Goal: Task Accomplishment & Management: Manage account settings

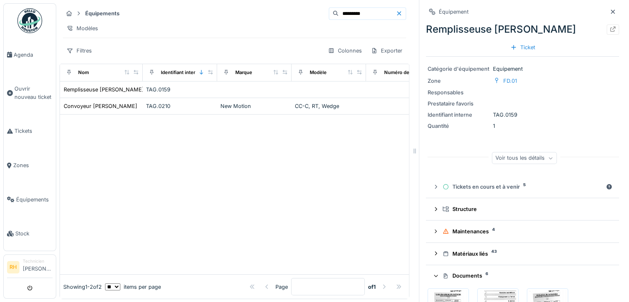
scroll to position [124, 0]
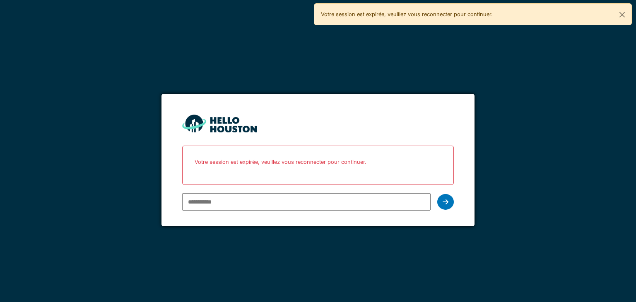
click at [215, 200] on input "email" at bounding box center [306, 201] width 248 height 17
type input "**********"
click at [442, 206] on div at bounding box center [445, 202] width 17 height 16
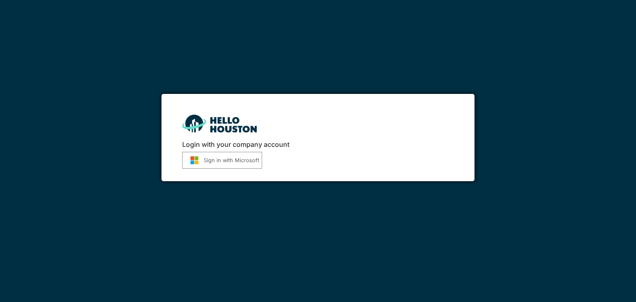
drag, startPoint x: 0, startPoint y: 0, endPoint x: 239, endPoint y: 158, distance: 286.7
click at [239, 158] on button "Sign in with Microsoft" at bounding box center [222, 160] width 80 height 17
click at [211, 161] on button "Sign in with Microsoft" at bounding box center [222, 160] width 80 height 17
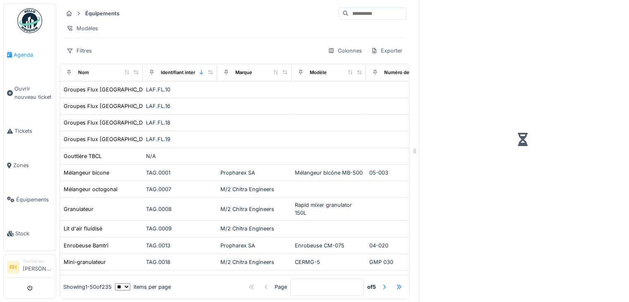
click at [22, 59] on link "Agenda" at bounding box center [30, 55] width 52 height 34
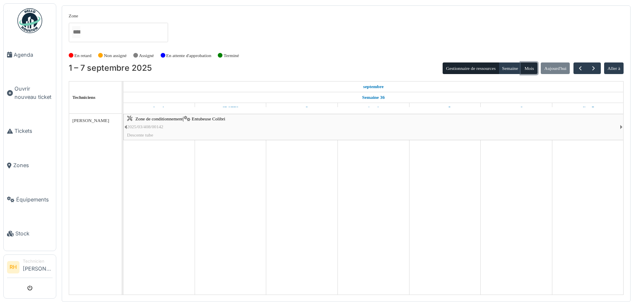
click at [527, 67] on button "Mois" at bounding box center [528, 68] width 17 height 12
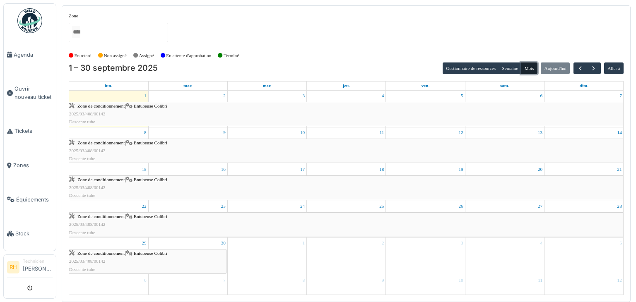
click at [529, 68] on button "Mois" at bounding box center [528, 68] width 17 height 12
click at [532, 65] on button "Mois" at bounding box center [528, 68] width 17 height 12
click at [21, 51] on span "Agenda" at bounding box center [33, 55] width 39 height 8
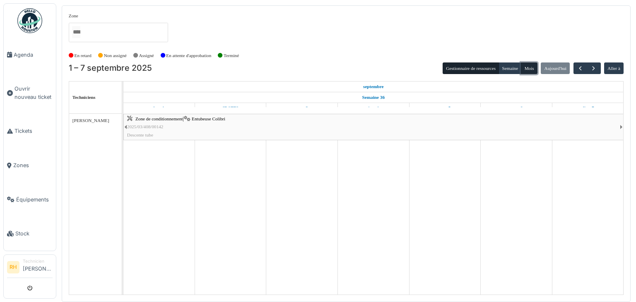
click at [531, 70] on button "Mois" at bounding box center [528, 68] width 17 height 12
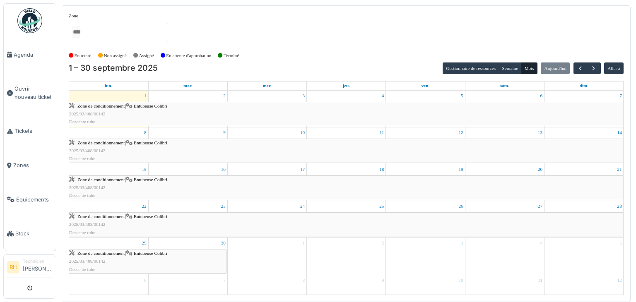
click at [332, 59] on div "En retard Non assigné Assigné En attente d'approbation Terminé" at bounding box center [346, 56] width 554 height 14
click at [124, 30] on div at bounding box center [118, 32] width 99 height 19
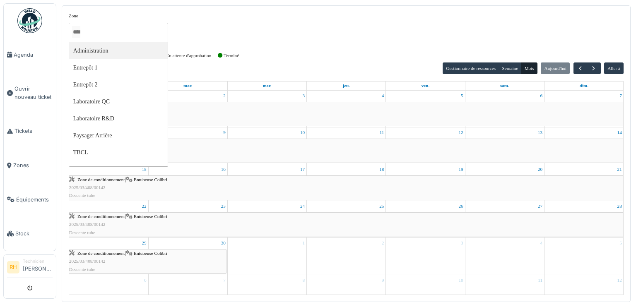
click at [229, 18] on div "Zone Administration Entrepôt 1 Entrepôt 2 Laboratoire QC Laboratoire R&D Paysag…" at bounding box center [346, 30] width 554 height 36
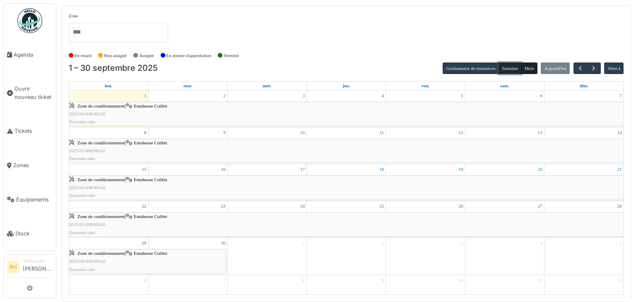
click at [515, 70] on button "Semaine" at bounding box center [509, 68] width 23 height 12
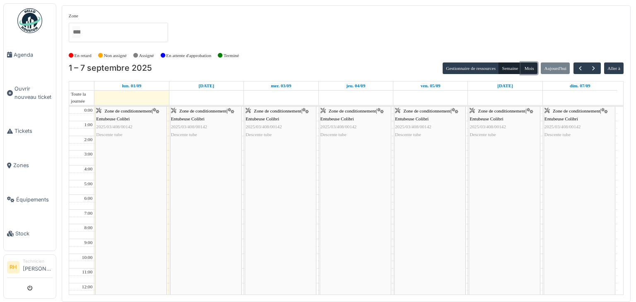
click at [527, 67] on button "Mois" at bounding box center [528, 68] width 17 height 12
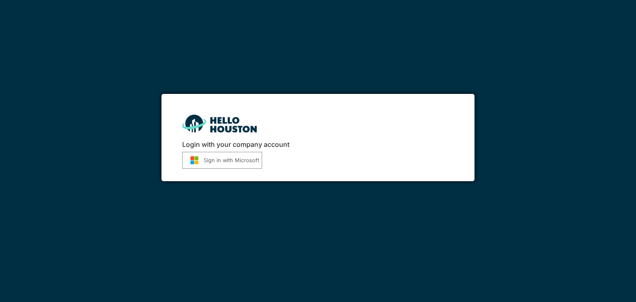
click at [218, 161] on button "Sign in with Microsoft" at bounding box center [222, 160] width 80 height 17
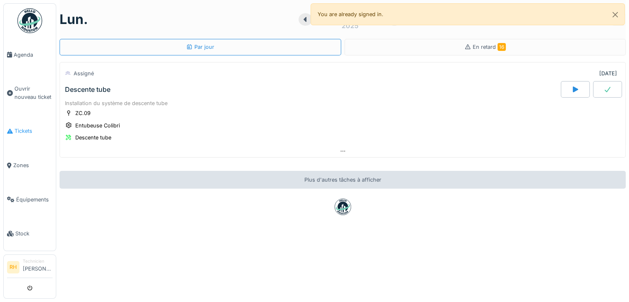
click at [23, 128] on span "Tickets" at bounding box center [33, 131] width 38 height 8
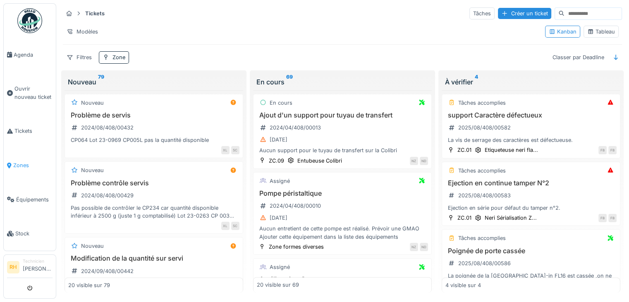
click at [24, 164] on span "Zones" at bounding box center [32, 165] width 39 height 8
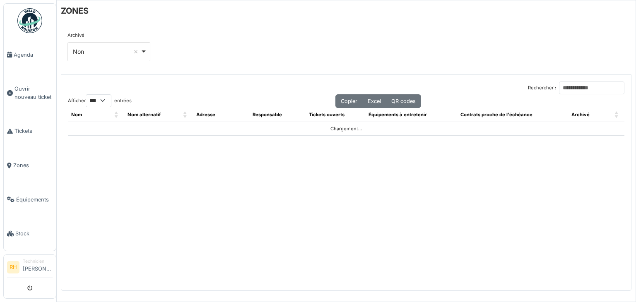
select select "***"
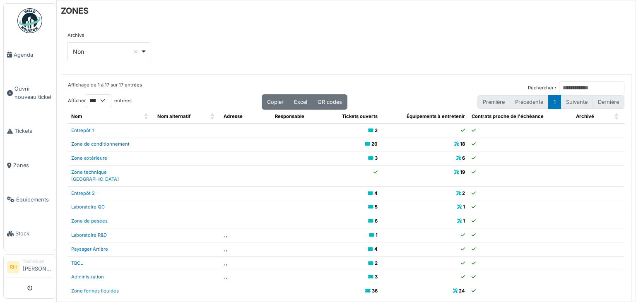
click at [99, 144] on link "Zone de conditionnement" at bounding box center [100, 144] width 58 height 6
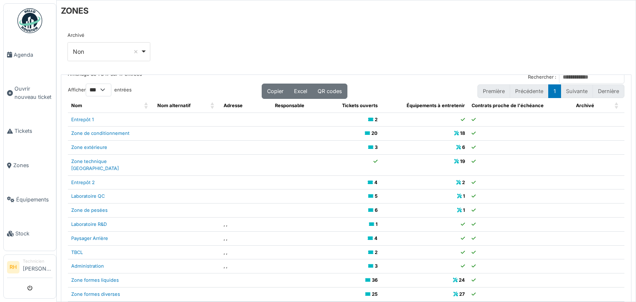
scroll to position [17, 0]
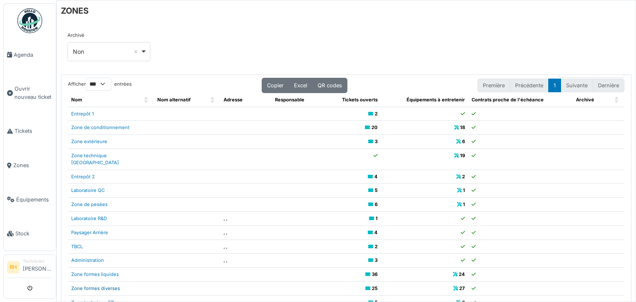
click at [113, 285] on link "Zone formes diverses" at bounding box center [95, 288] width 49 height 6
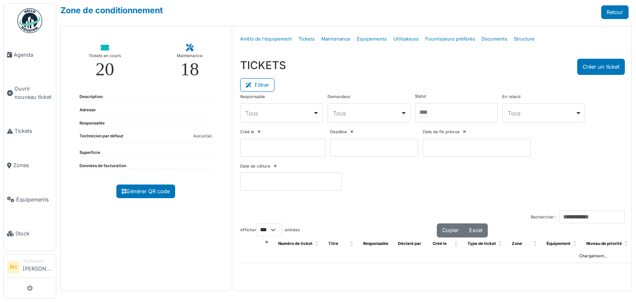
select select "***"
click at [252, 85] on icon at bounding box center [249, 85] width 9 height 5
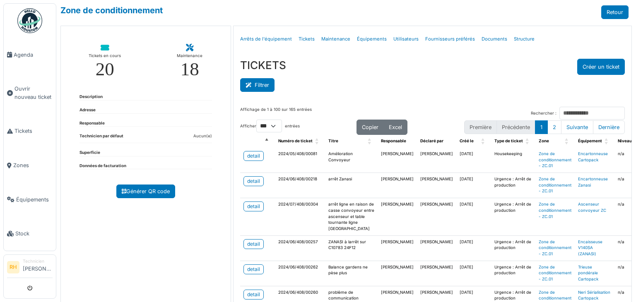
click at [263, 85] on button "Filtrer" at bounding box center [257, 85] width 34 height 14
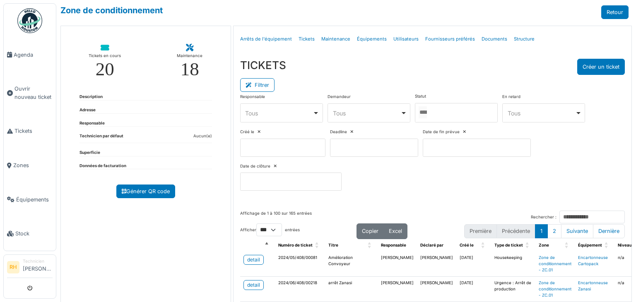
click at [455, 104] on div at bounding box center [456, 112] width 83 height 19
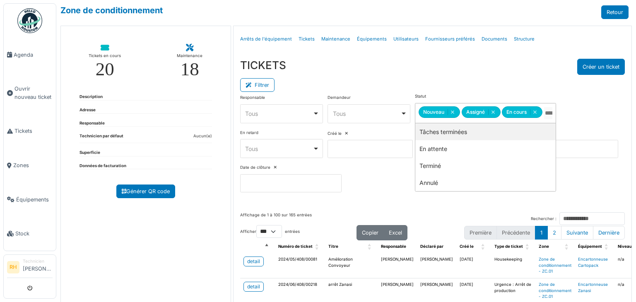
click at [429, 75] on div "Filtrer" at bounding box center [432, 84] width 384 height 19
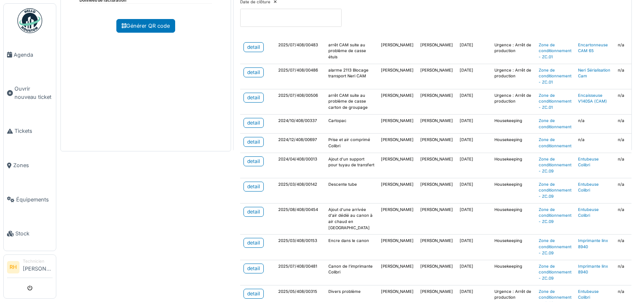
scroll to position [193, 0]
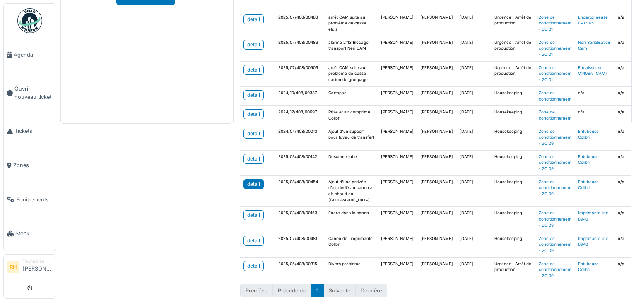
click at [255, 180] on div "detail" at bounding box center [253, 183] width 13 height 7
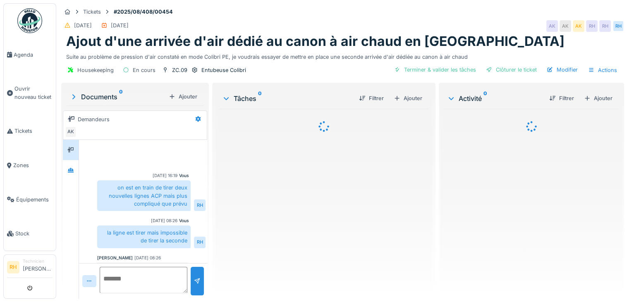
scroll to position [179, 0]
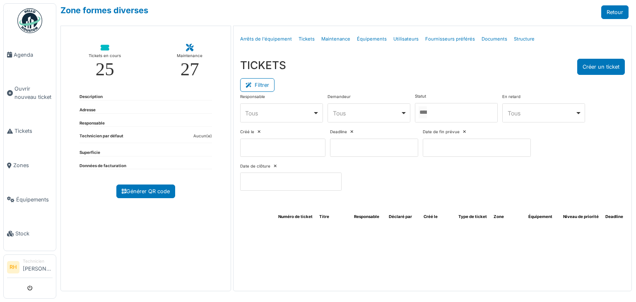
select select "***"
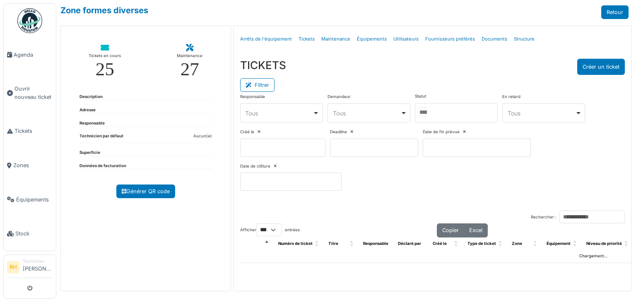
click at [450, 115] on div at bounding box center [456, 112] width 83 height 19
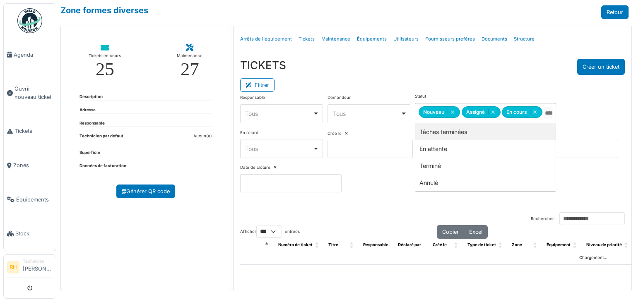
click at [447, 85] on div "Filtrer" at bounding box center [432, 84] width 384 height 19
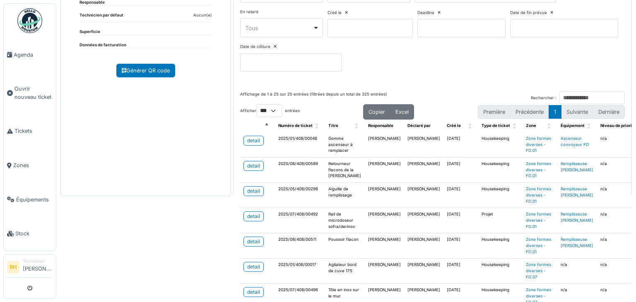
scroll to position [124, 0]
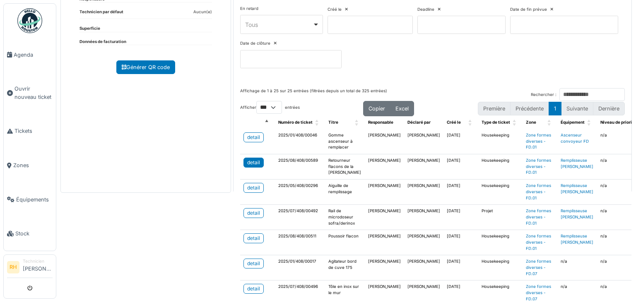
click at [255, 163] on div "detail" at bounding box center [253, 162] width 13 height 7
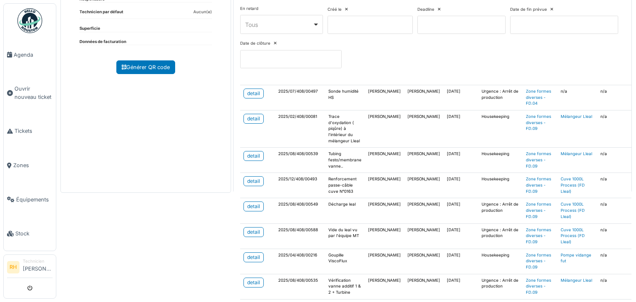
scroll to position [414, 0]
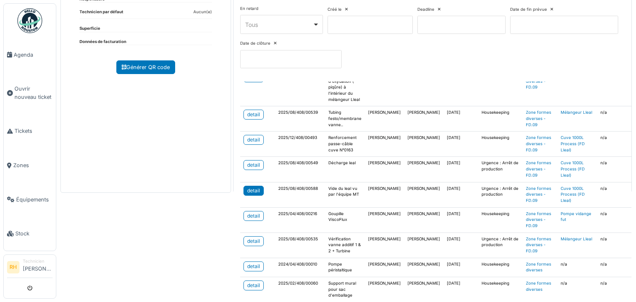
click at [251, 189] on div "detail" at bounding box center [253, 190] width 13 height 7
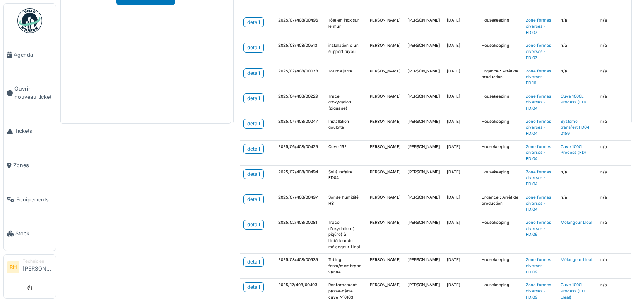
scroll to position [185, 0]
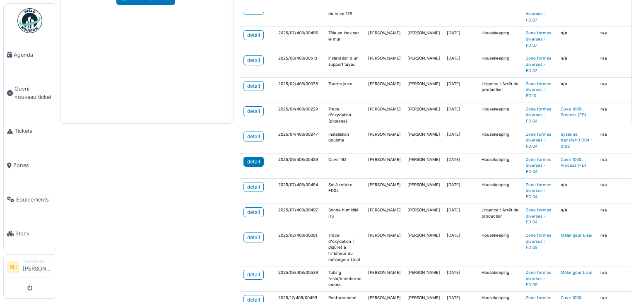
click at [255, 159] on div "detail" at bounding box center [253, 161] width 13 height 7
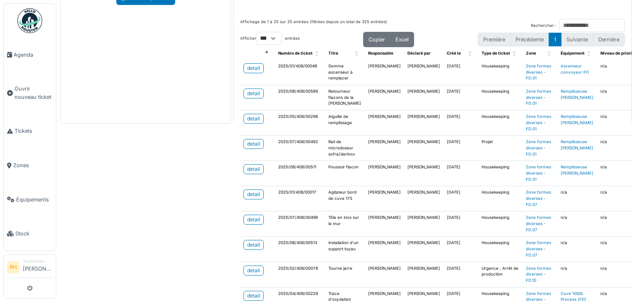
scroll to position [41, 0]
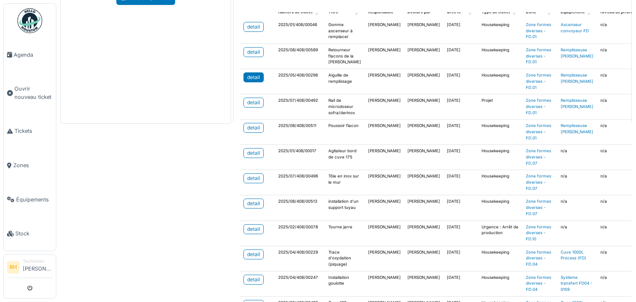
click at [253, 77] on div "detail" at bounding box center [253, 77] width 13 height 7
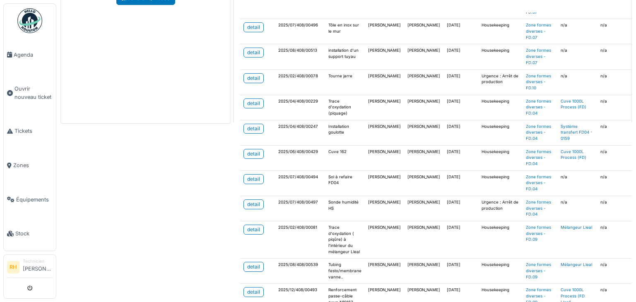
scroll to position [207, 0]
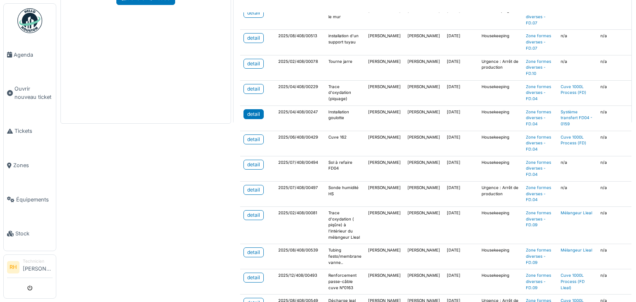
click at [256, 111] on div "detail" at bounding box center [253, 113] width 13 height 7
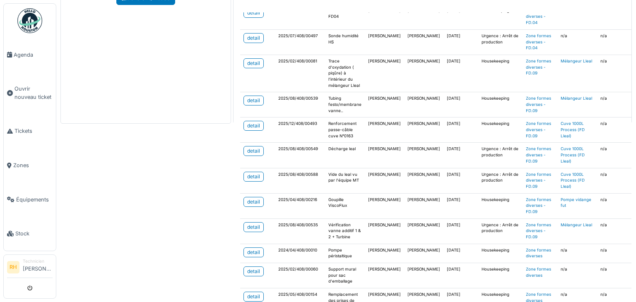
scroll to position [372, 0]
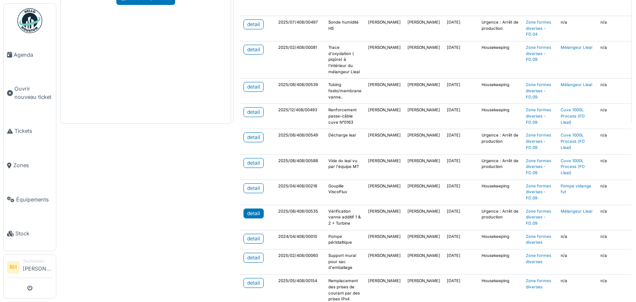
click at [253, 214] on link "detail" at bounding box center [253, 214] width 20 height 10
click at [255, 134] on div "detail" at bounding box center [253, 137] width 13 height 7
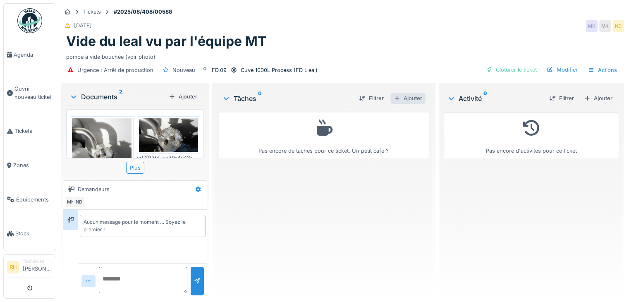
click at [405, 100] on div "Ajouter" at bounding box center [408, 98] width 35 height 11
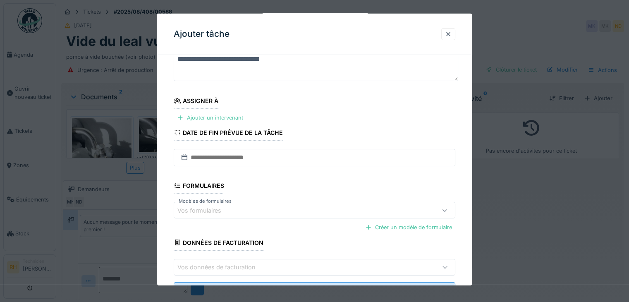
scroll to position [97, 0]
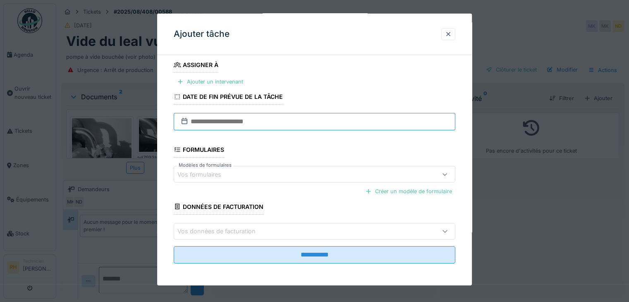
click at [309, 118] on input "text" at bounding box center [315, 121] width 282 height 17
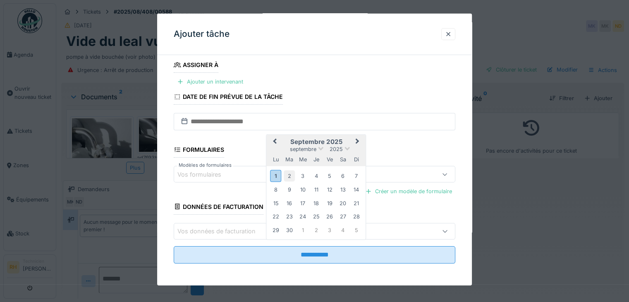
click at [286, 174] on div "2" at bounding box center [289, 175] width 11 height 11
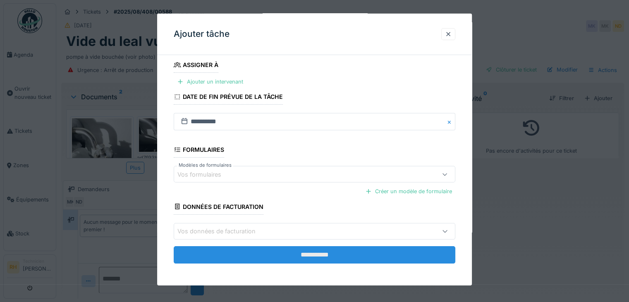
click at [290, 252] on input "**********" at bounding box center [315, 254] width 282 height 17
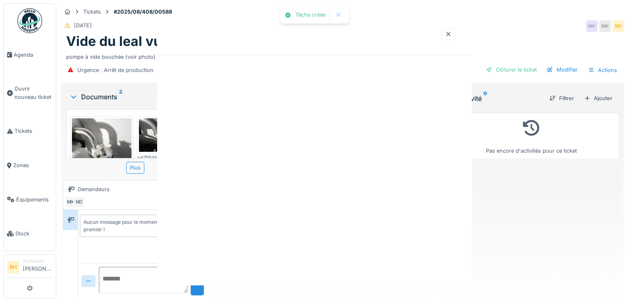
scroll to position [0, 0]
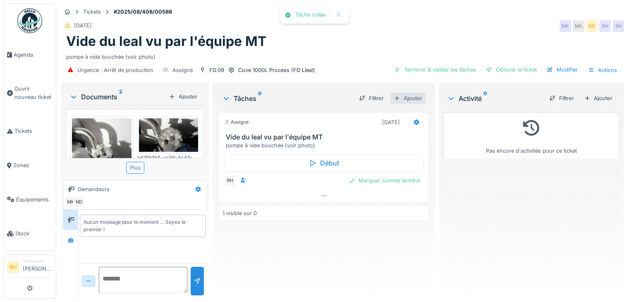
click at [410, 98] on div "Ajouter" at bounding box center [408, 98] width 35 height 11
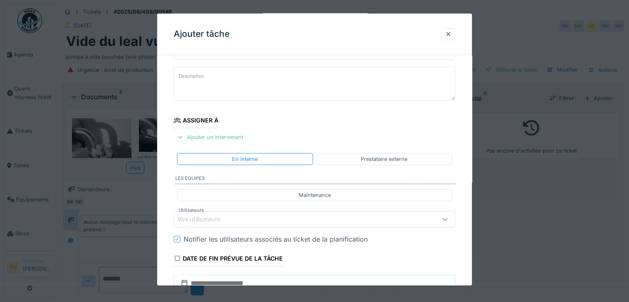
scroll to position [202, 0]
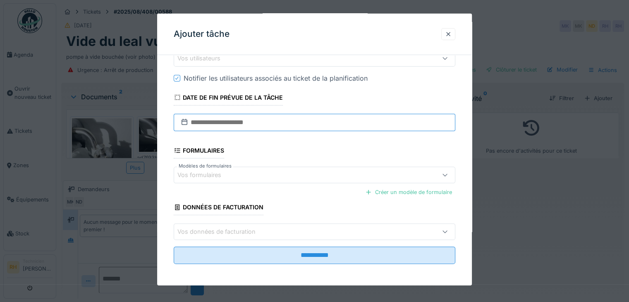
click at [265, 121] on input "text" at bounding box center [315, 122] width 282 height 17
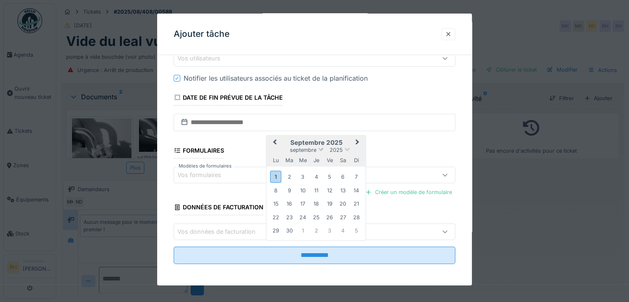
click at [313, 148] on span "septembre" at bounding box center [303, 149] width 26 height 6
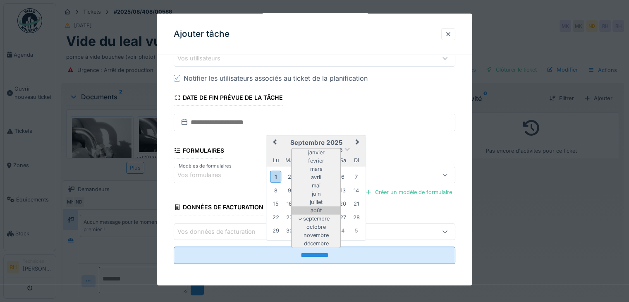
click at [319, 208] on div "août" at bounding box center [316, 210] width 49 height 8
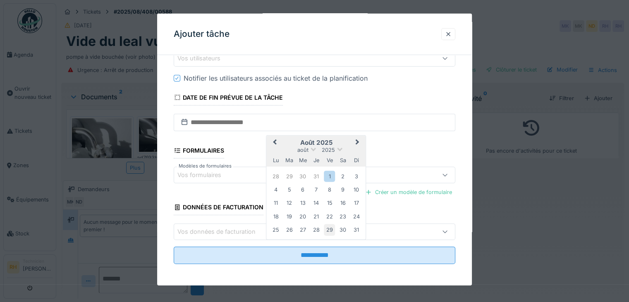
click at [332, 229] on div "29" at bounding box center [329, 229] width 11 height 11
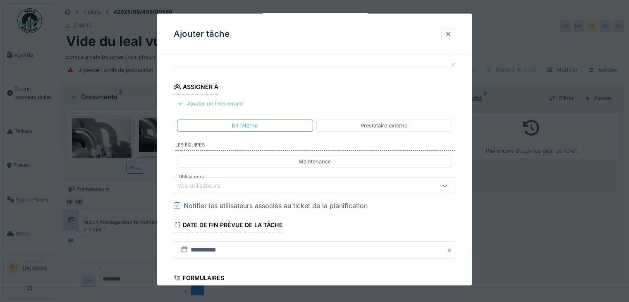
scroll to position [83, 0]
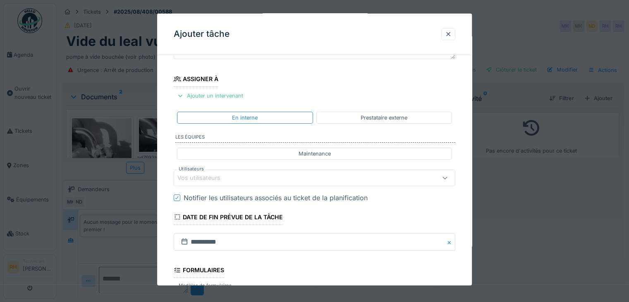
click at [270, 154] on div "Maintenance" at bounding box center [314, 153] width 275 height 12
type input "**********"
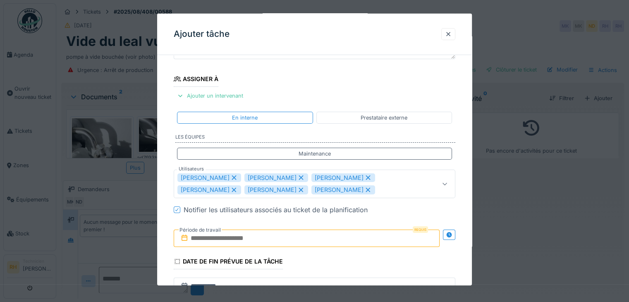
click at [396, 167] on fieldset "**********" at bounding box center [315, 207] width 282 height 456
click at [415, 207] on div "Notifier les utilisateurs associés au ticket de la planification" at bounding box center [320, 210] width 272 height 10
click at [420, 209] on fieldset "**********" at bounding box center [315, 207] width 282 height 456
click at [417, 217] on fieldset "**********" at bounding box center [315, 207] width 282 height 456
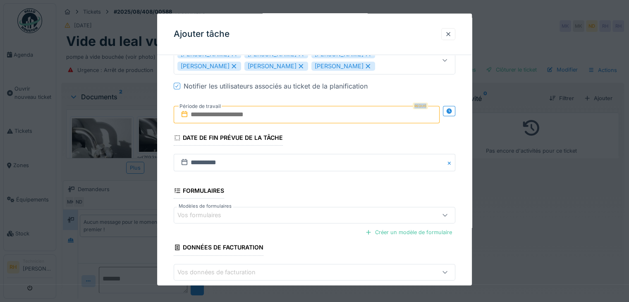
scroll to position [207, 0]
click at [283, 113] on input "text" at bounding box center [307, 114] width 266 height 17
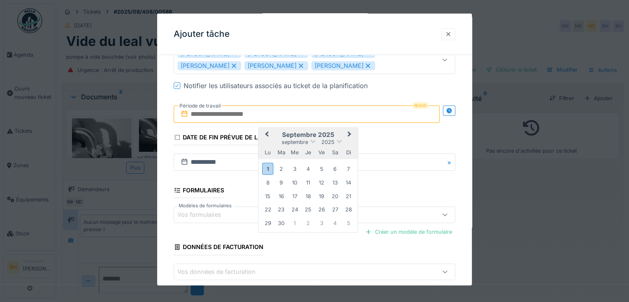
click at [451, 34] on div at bounding box center [448, 34] width 7 height 8
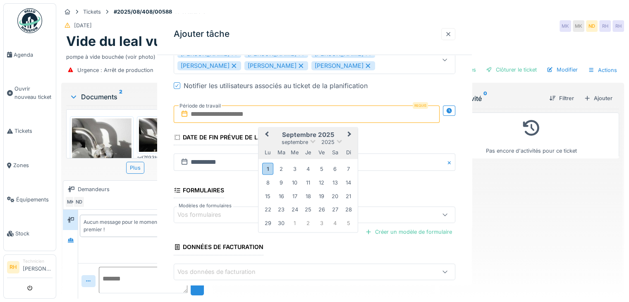
scroll to position [0, 0]
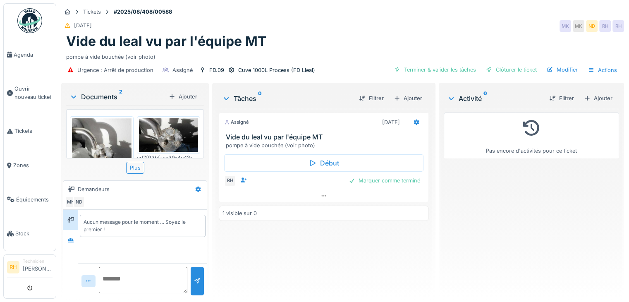
click at [468, 173] on div "Pas encore d'activités pour ce ticket" at bounding box center [531, 200] width 175 height 183
click at [414, 125] on icon at bounding box center [416, 123] width 5 height 6
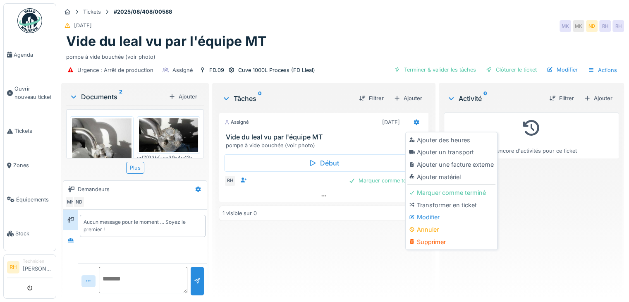
click at [425, 139] on div "Ajouter des heures" at bounding box center [452, 140] width 88 height 12
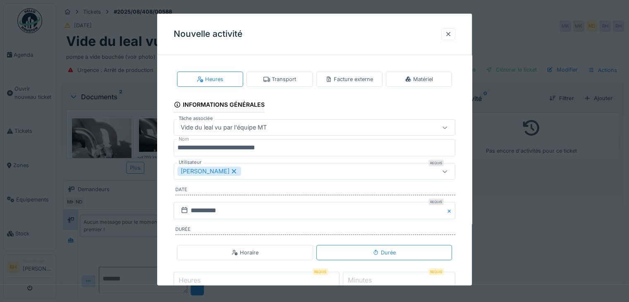
click at [266, 174] on div "[PERSON_NAME]" at bounding box center [297, 171] width 240 height 9
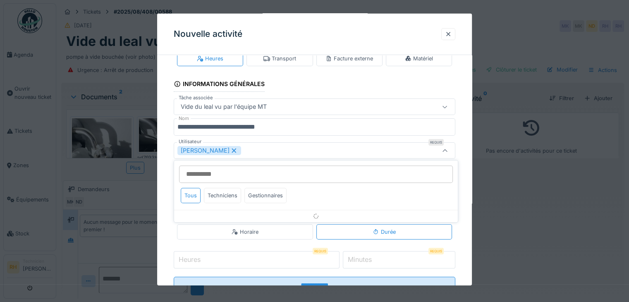
scroll to position [22, 0]
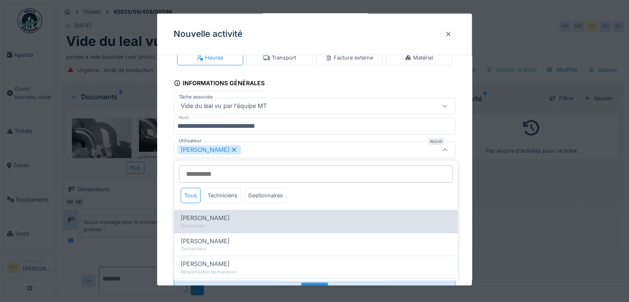
click at [249, 223] on div "Technicien" at bounding box center [316, 226] width 271 height 7
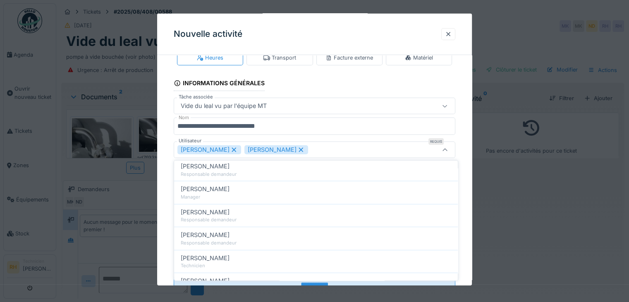
scroll to position [0, 0]
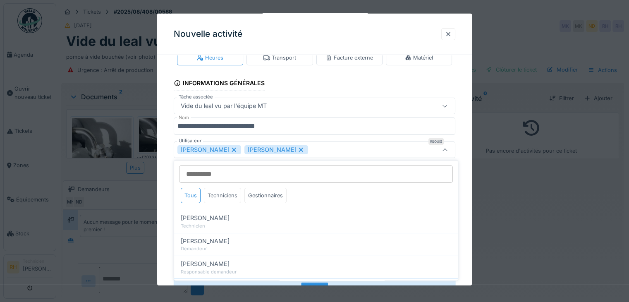
click at [220, 196] on div "Techniciens" at bounding box center [222, 195] width 37 height 15
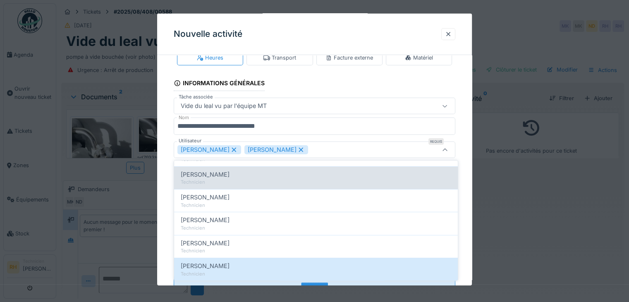
scroll to position [81, 0]
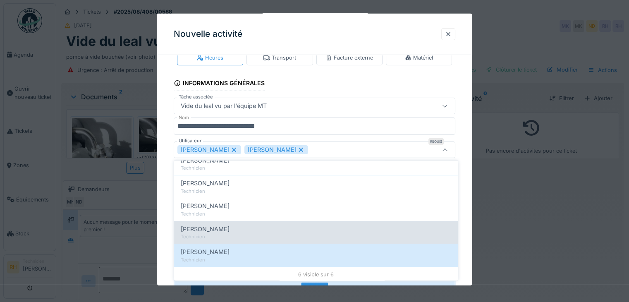
click at [232, 234] on div "Technicien" at bounding box center [316, 237] width 271 height 7
type input "**********"
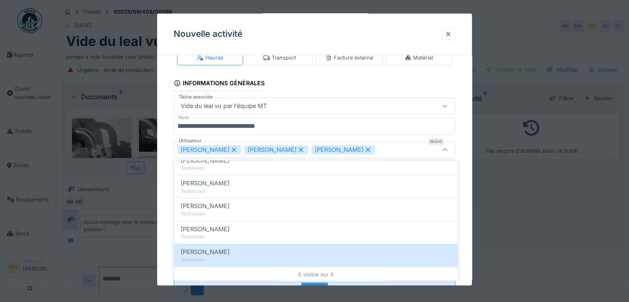
click at [417, 139] on fieldset "**********" at bounding box center [315, 170] width 282 height 260
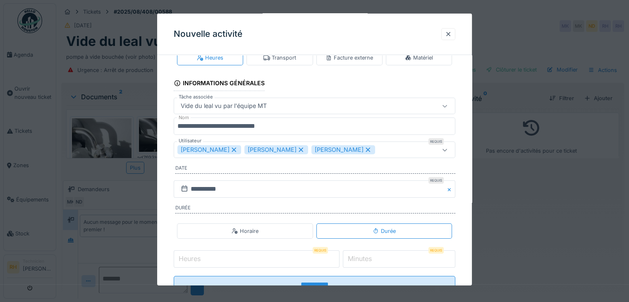
scroll to position [51, 0]
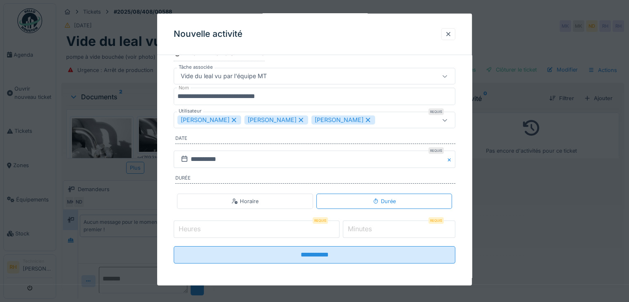
click at [285, 230] on input "Heures" at bounding box center [257, 229] width 166 height 17
type input "*"
click at [384, 231] on input "*" at bounding box center [399, 229] width 113 height 17
type input "**"
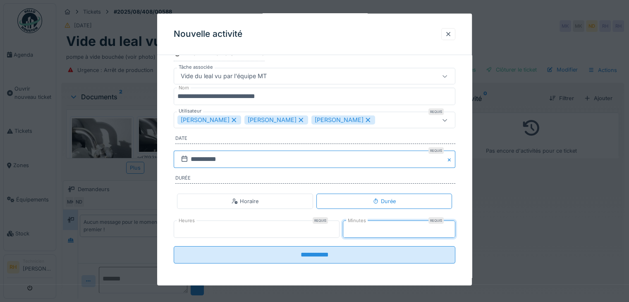
click at [252, 160] on input "**********" at bounding box center [315, 159] width 282 height 17
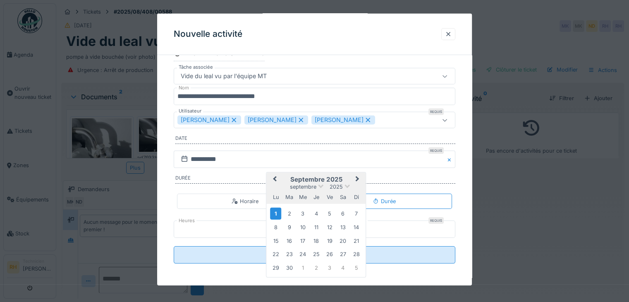
click at [275, 177] on span "Previous Month" at bounding box center [275, 180] width 0 height 10
click at [329, 264] on div "29" at bounding box center [329, 266] width 11 height 11
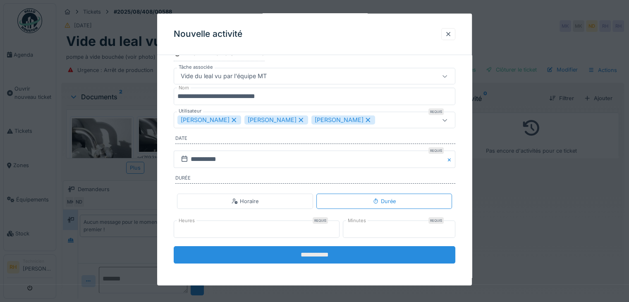
click at [330, 255] on input "**********" at bounding box center [315, 254] width 282 height 17
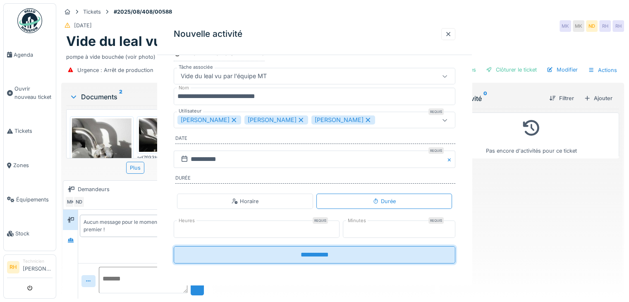
scroll to position [0, 0]
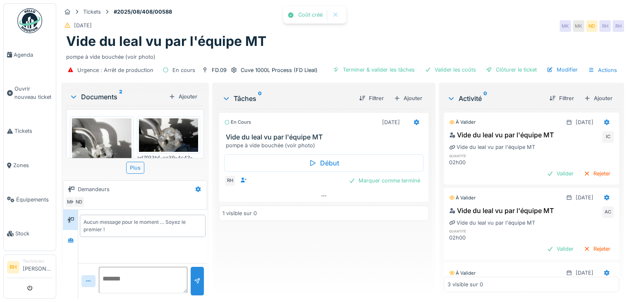
click at [326, 262] on div "En cours 01/09/2025 Vide du leal vu par l'équipe MT pompe à vide bouchée (voir …" at bounding box center [324, 200] width 210 height 183
click at [392, 182] on div "Marquer comme terminé" at bounding box center [384, 180] width 78 height 11
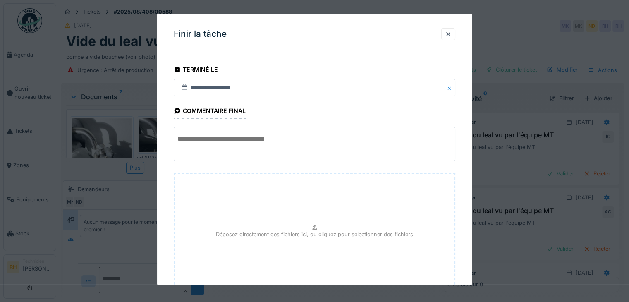
click at [338, 152] on textarea at bounding box center [315, 144] width 282 height 34
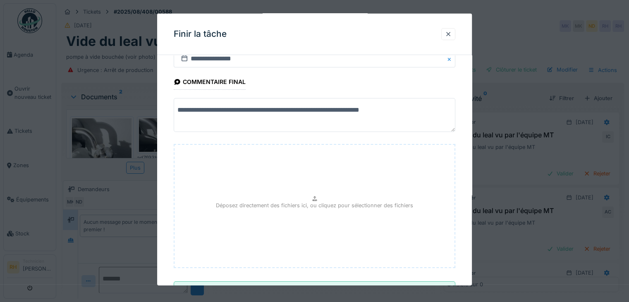
scroll to position [65, 0]
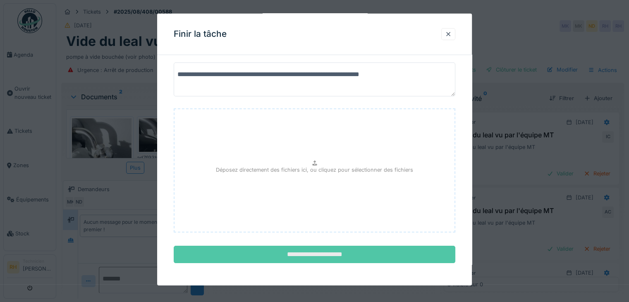
type textarea "**********"
click at [309, 254] on input "**********" at bounding box center [315, 254] width 282 height 17
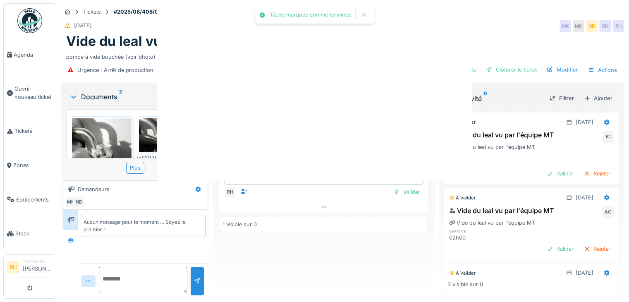
scroll to position [0, 0]
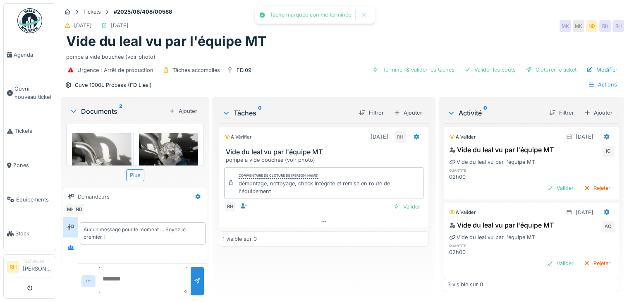
drag, startPoint x: 305, startPoint y: 53, endPoint x: 349, endPoint y: 2, distance: 68.1
click at [301, 50] on div "pompe à vide bouchée (voir photo)" at bounding box center [342, 55] width 553 height 11
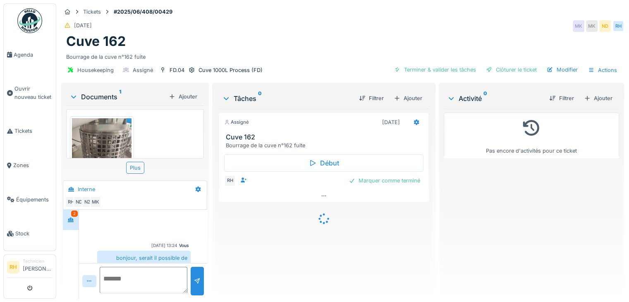
scroll to position [132, 0]
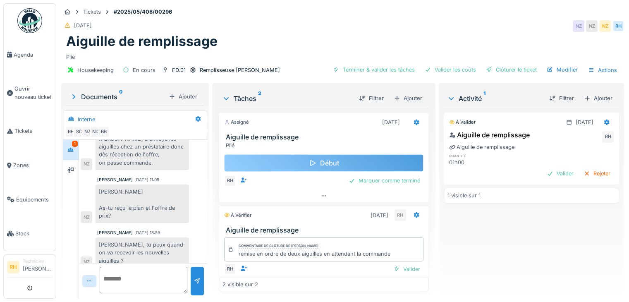
scroll to position [16, 0]
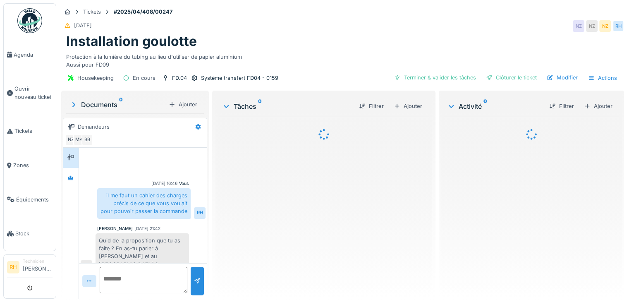
scroll to position [266, 0]
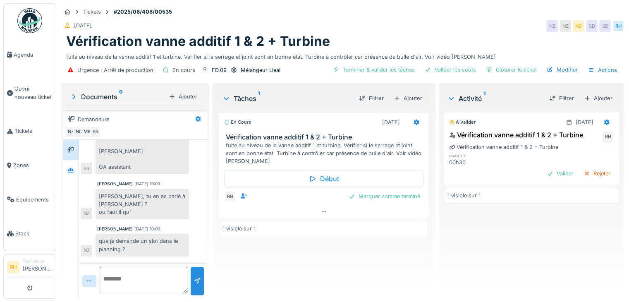
scroll to position [398, 0]
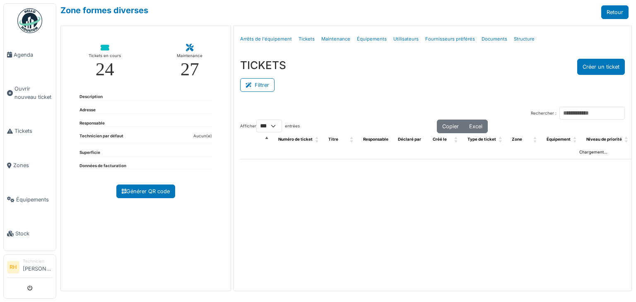
select select "***"
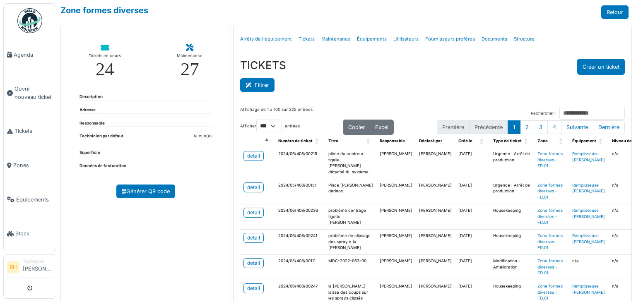
click at [265, 86] on button "Filtrer" at bounding box center [257, 85] width 34 height 14
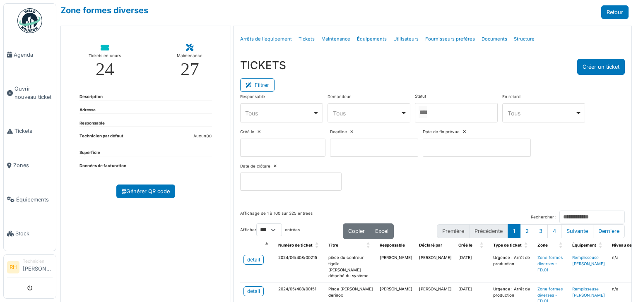
click at [460, 112] on div at bounding box center [456, 112] width 83 height 19
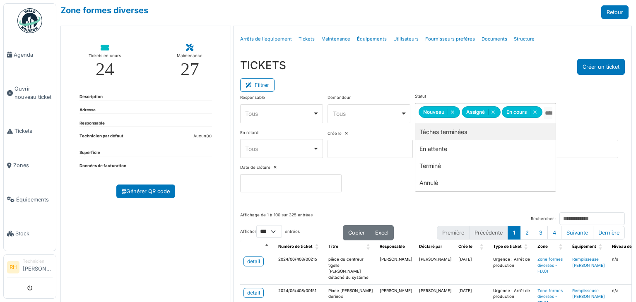
drag, startPoint x: 444, startPoint y: 135, endPoint x: 427, endPoint y: 115, distance: 26.2
drag, startPoint x: 410, startPoint y: 74, endPoint x: 397, endPoint y: 83, distance: 15.2
click at [410, 74] on div "TICKETS Créer un ticket Filtrer Responsable **** Tous Remove item Tous [PERSON_…" at bounding box center [432, 128] width 398 height 153
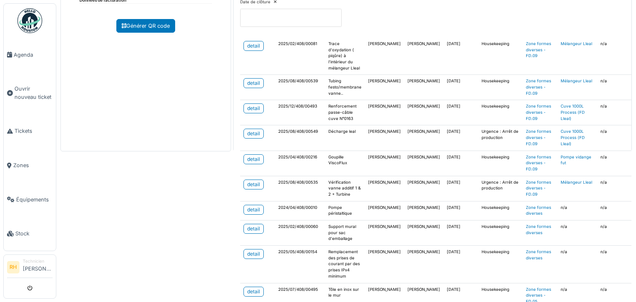
scroll to position [193, 0]
